Goal: Task Accomplishment & Management: Complete application form

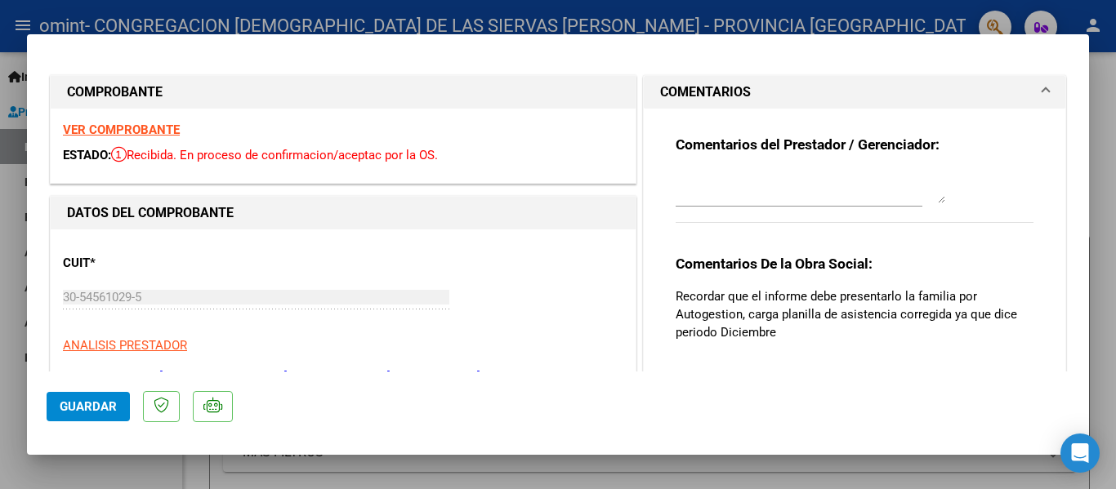
click at [11, 376] on div at bounding box center [558, 244] width 1116 height 489
type input "$ 0,00"
